Goal: Information Seeking & Learning: Learn about a topic

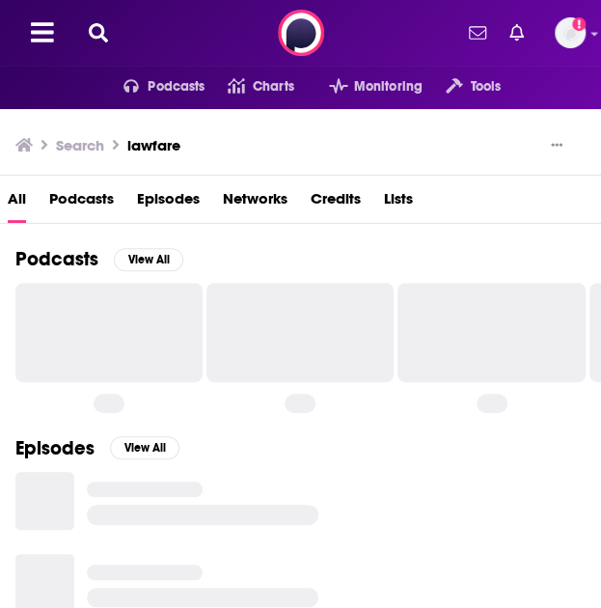
click at [294, 32] on img at bounding box center [301, 33] width 46 height 46
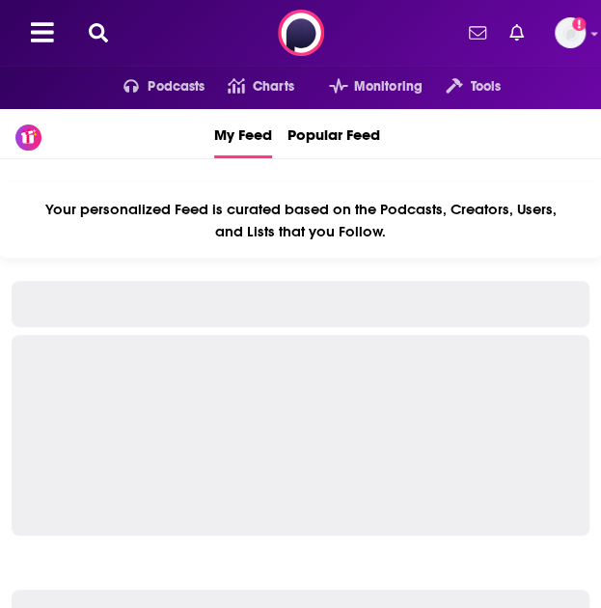
click at [100, 31] on icon at bounding box center [98, 32] width 19 height 19
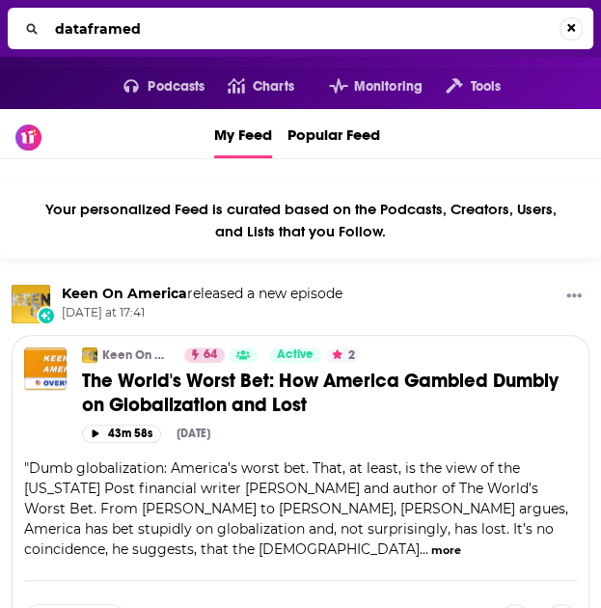
type input "dataframed"
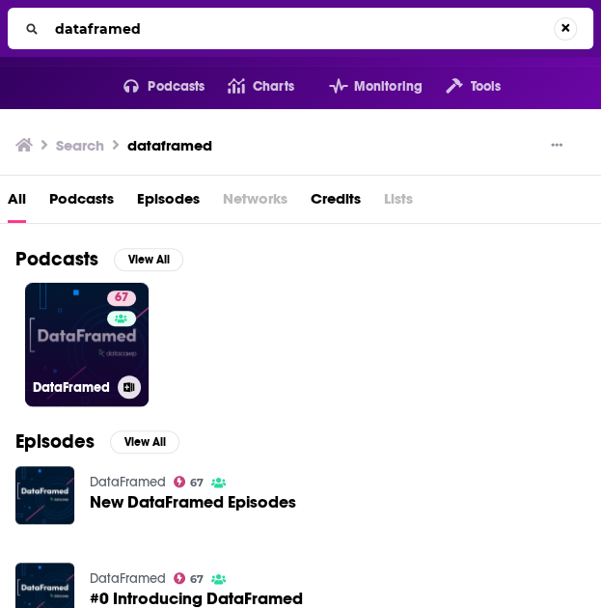
click at [58, 317] on link "67 DataFramed" at bounding box center [87, 345] width 124 height 124
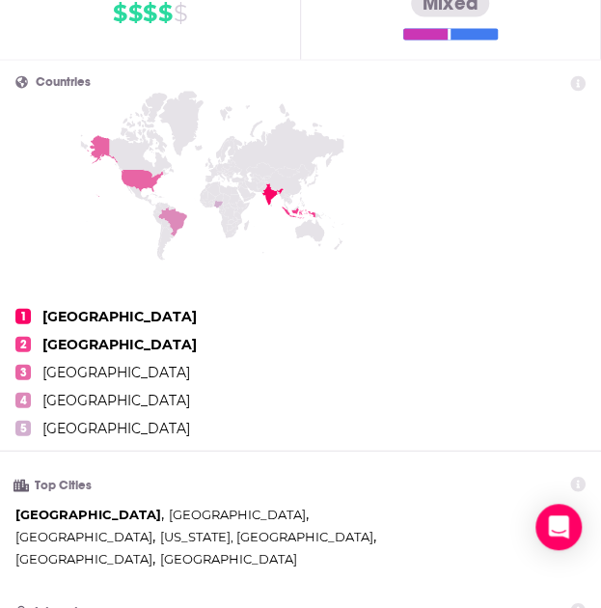
scroll to position [967, 0]
